Goal: Task Accomplishment & Management: Complete application form

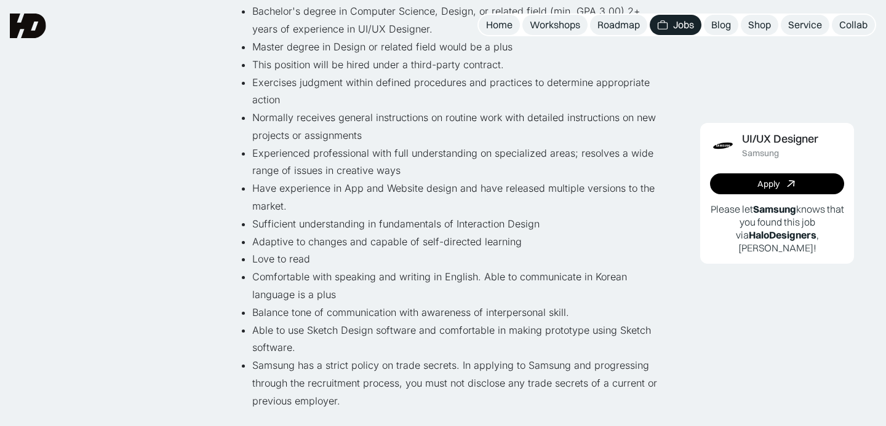
scroll to position [304, 0]
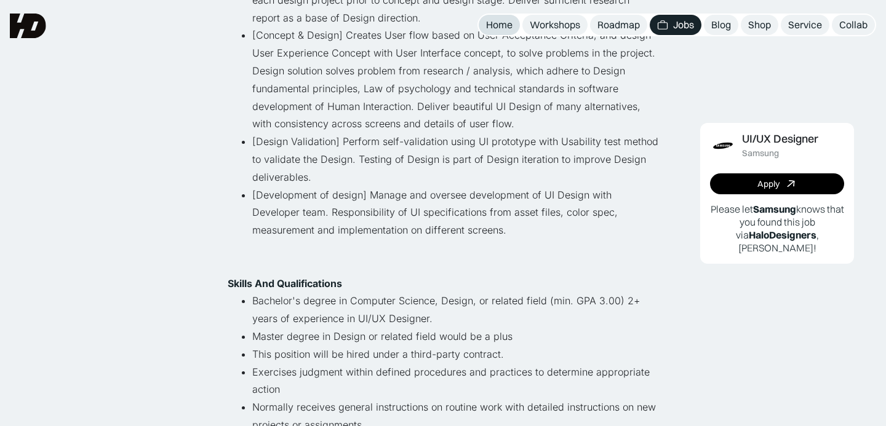
click at [505, 23] on div "Home" at bounding box center [499, 24] width 26 height 13
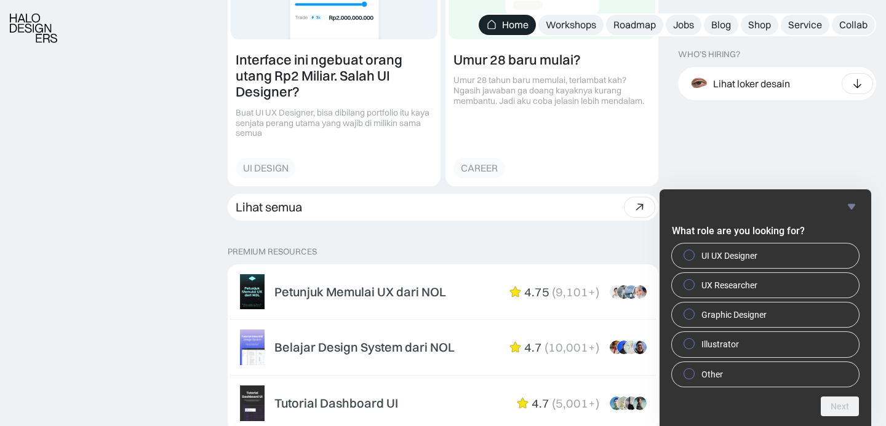
scroll to position [1866, 0]
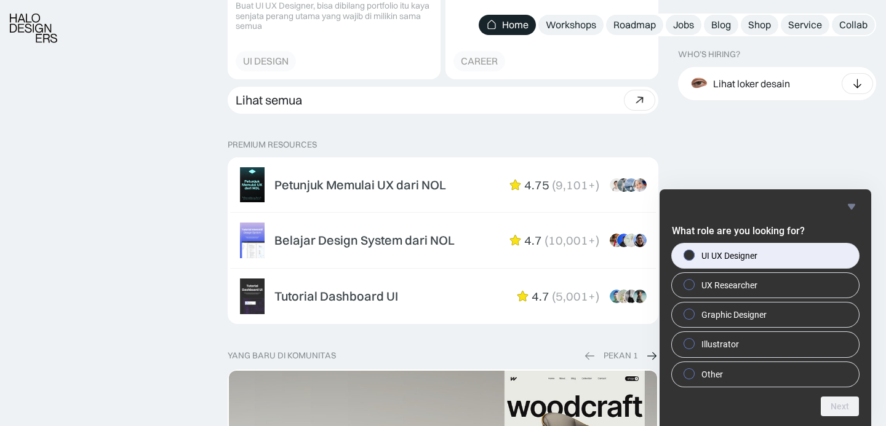
click at [791, 257] on label "UI UX Designer" at bounding box center [765, 256] width 187 height 25
click at [693, 257] on input "UI UX Designer" at bounding box center [689, 255] width 8 height 8
radio input "true"
click at [836, 411] on button "Next" at bounding box center [839, 407] width 38 height 20
click at [767, 259] on label "[GEOGRAPHIC_DATA]" at bounding box center [765, 256] width 187 height 25
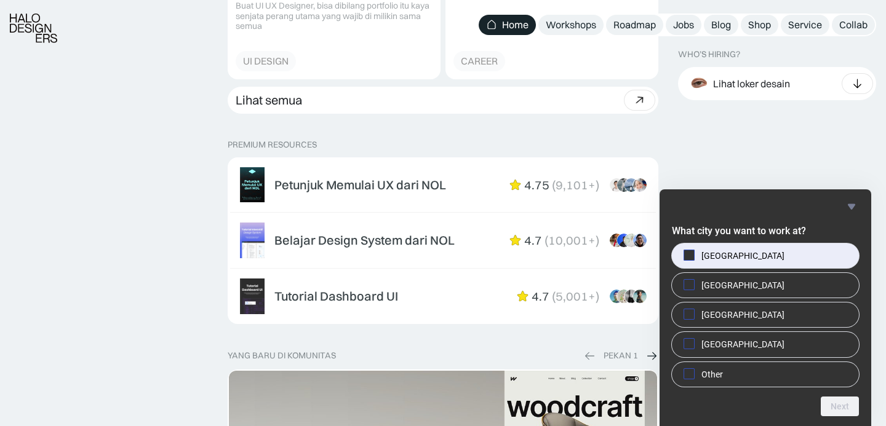
click at [693, 259] on input "[GEOGRAPHIC_DATA]" at bounding box center [689, 255] width 8 height 8
checkbox input "true"
click at [838, 403] on button "Next" at bounding box center [839, 407] width 38 height 20
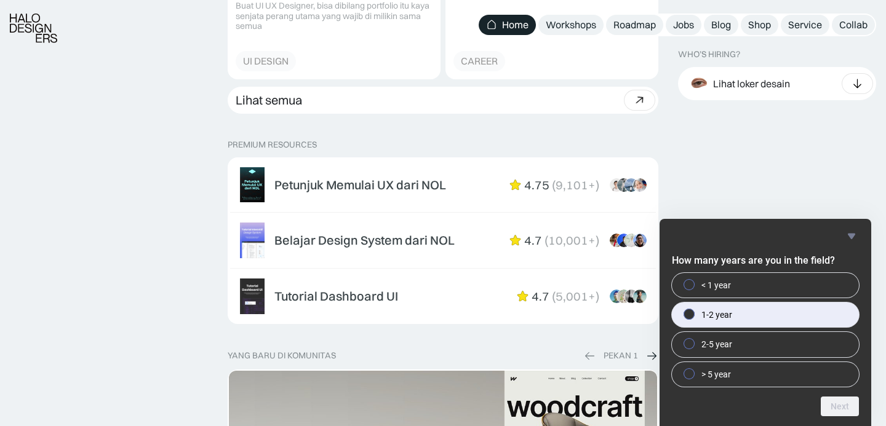
click at [777, 315] on label "1-2 year" at bounding box center [765, 315] width 187 height 25
click at [693, 315] on input "1-2 year" at bounding box center [689, 315] width 8 height 8
radio input "true"
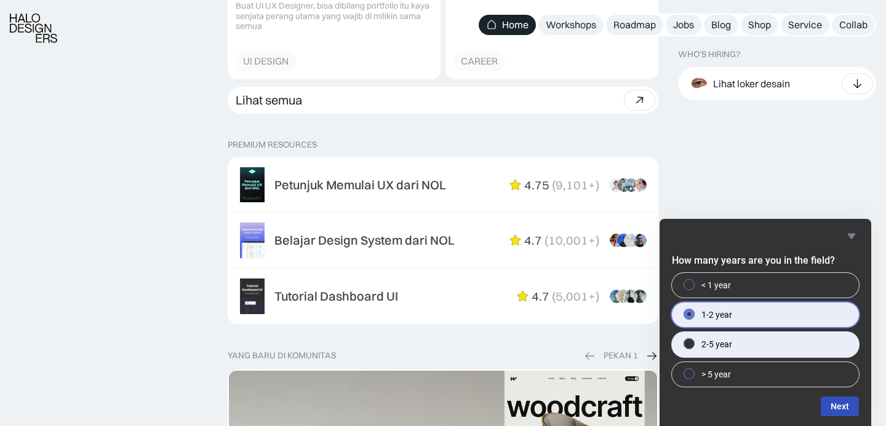
click at [773, 341] on label "2-5 year" at bounding box center [765, 344] width 187 height 25
click at [693, 341] on input "2-5 year" at bounding box center [689, 344] width 8 height 8
radio input "true"
radio input "false"
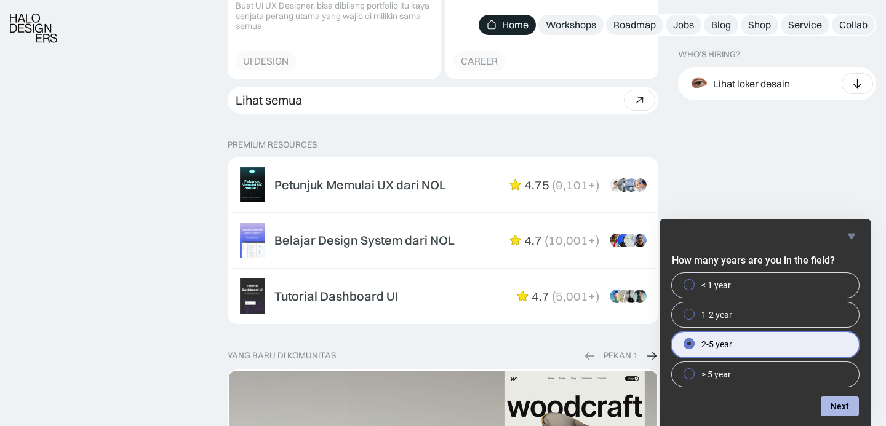
click at [833, 400] on button "Next" at bounding box center [839, 407] width 38 height 20
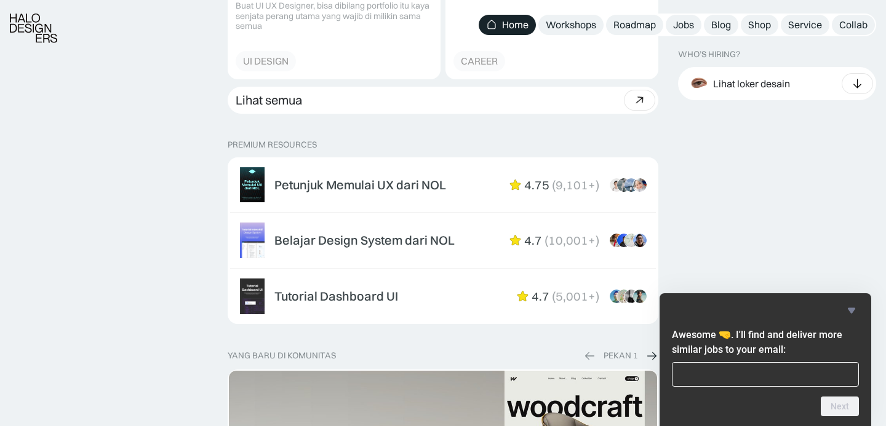
click at [849, 301] on div "Awesome 🤜. I'll find and deliver more similar jobs to your email: Next" at bounding box center [765, 359] width 212 height 133
click at [853, 313] on icon "Hide survey" at bounding box center [851, 310] width 15 height 15
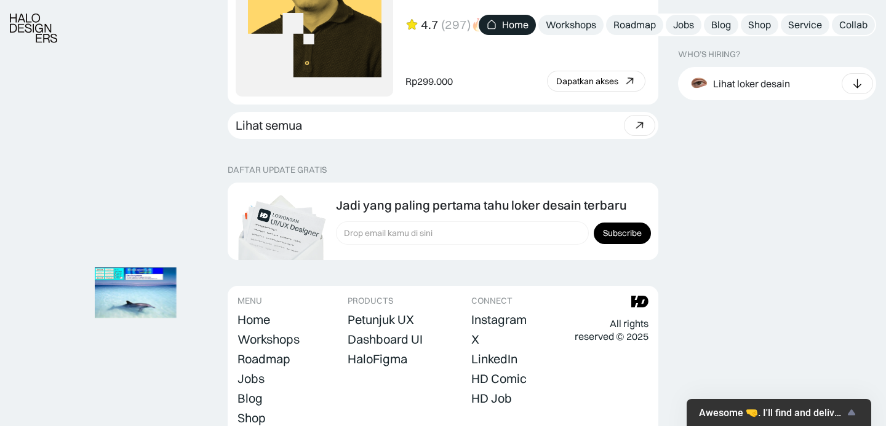
scroll to position [3558, 0]
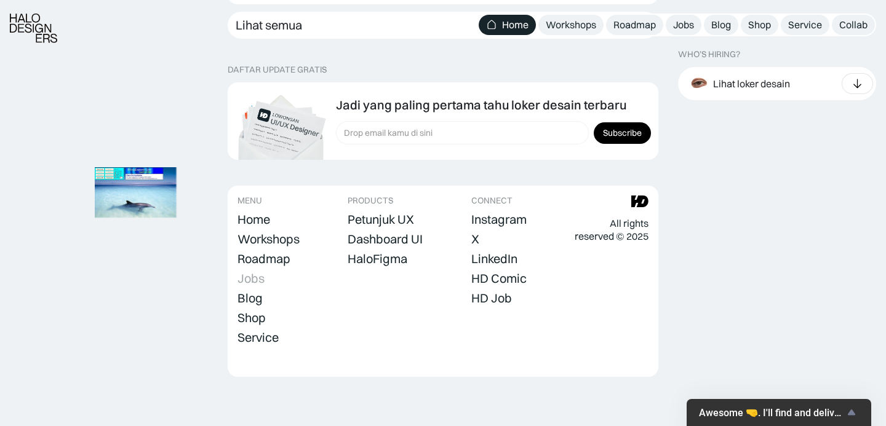
click at [250, 278] on div "Jobs" at bounding box center [250, 278] width 27 height 15
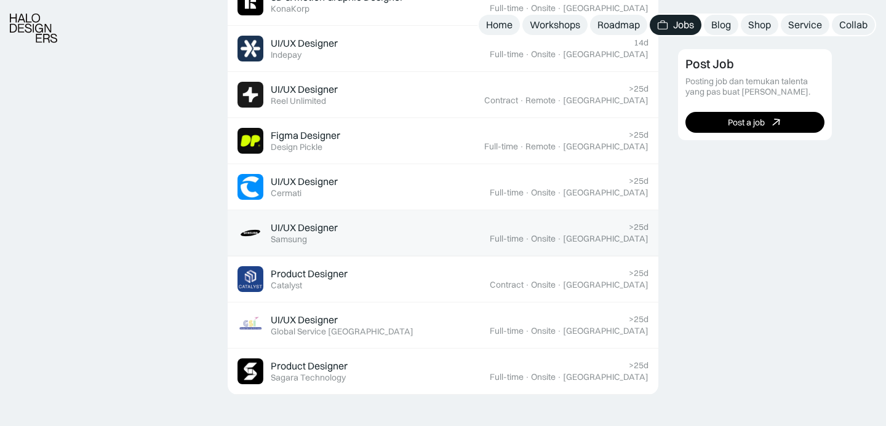
scroll to position [530, 0]
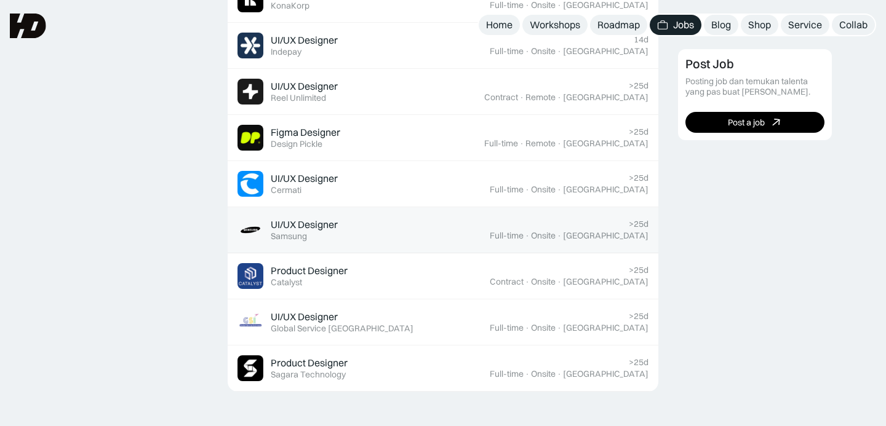
click at [325, 227] on div "UI/UX Designer" at bounding box center [304, 224] width 67 height 13
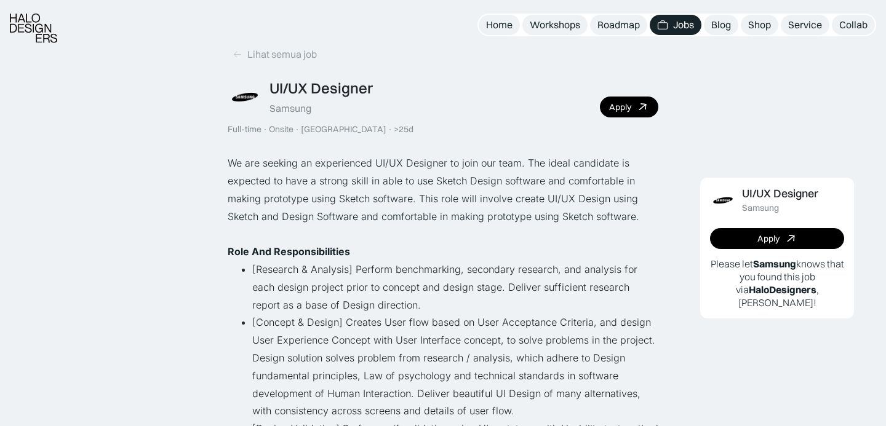
scroll to position [18, 0]
click at [625, 108] on div "Apply" at bounding box center [620, 106] width 22 height 10
